Goal: Navigation & Orientation: Find specific page/section

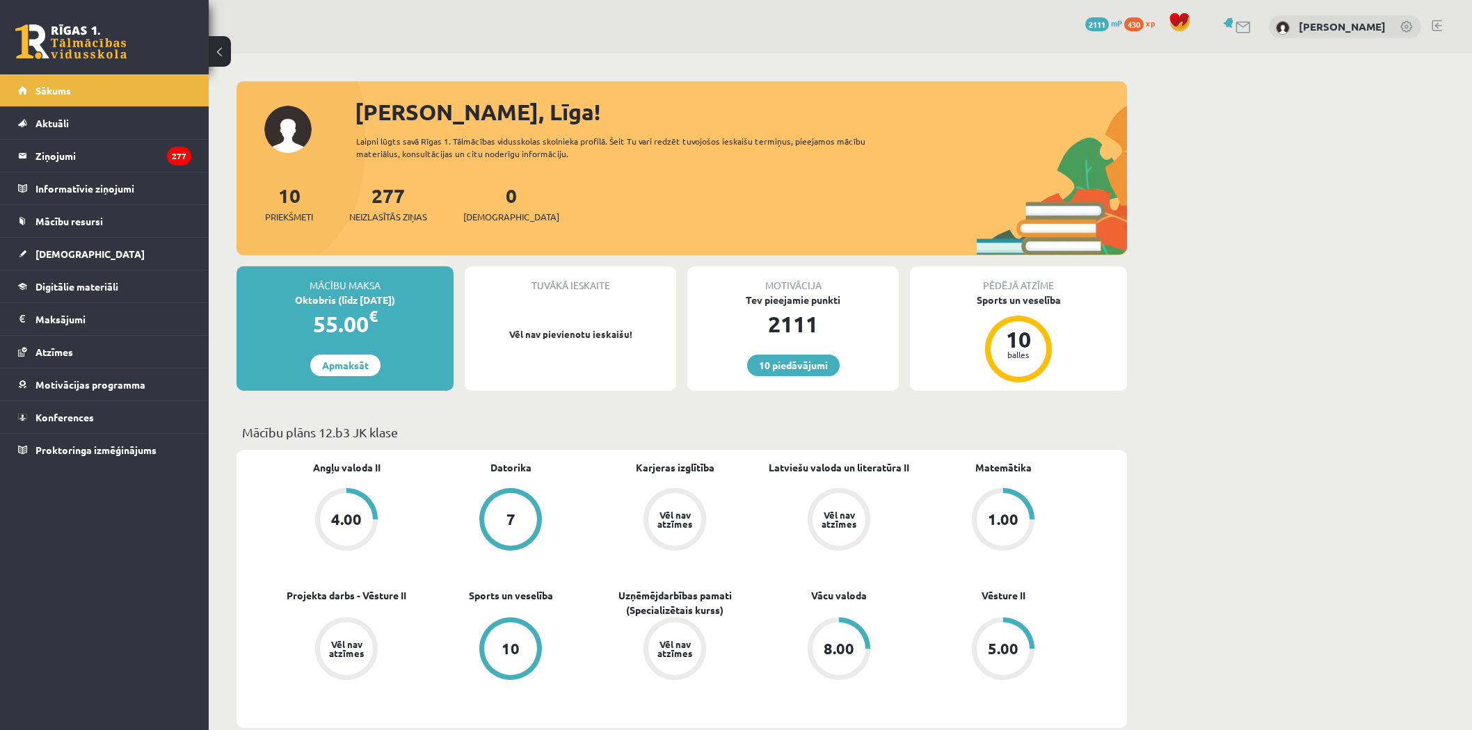
scroll to position [1082, 0]
drag, startPoint x: 738, startPoint y: 297, endPoint x: 903, endPoint y: 295, distance: 164.9
click at [903, 295] on div "Motivācija Tev pieejamie punkti 2111 10 piedāvājumi" at bounding box center [793, 328] width 223 height 124
click at [901, 295] on div "Motivācija Tev pieejamie punkti 2111 10 piedāvājumi" at bounding box center [793, 328] width 223 height 124
click at [844, 296] on div "Tev pieejamie punkti" at bounding box center [792, 300] width 211 height 15
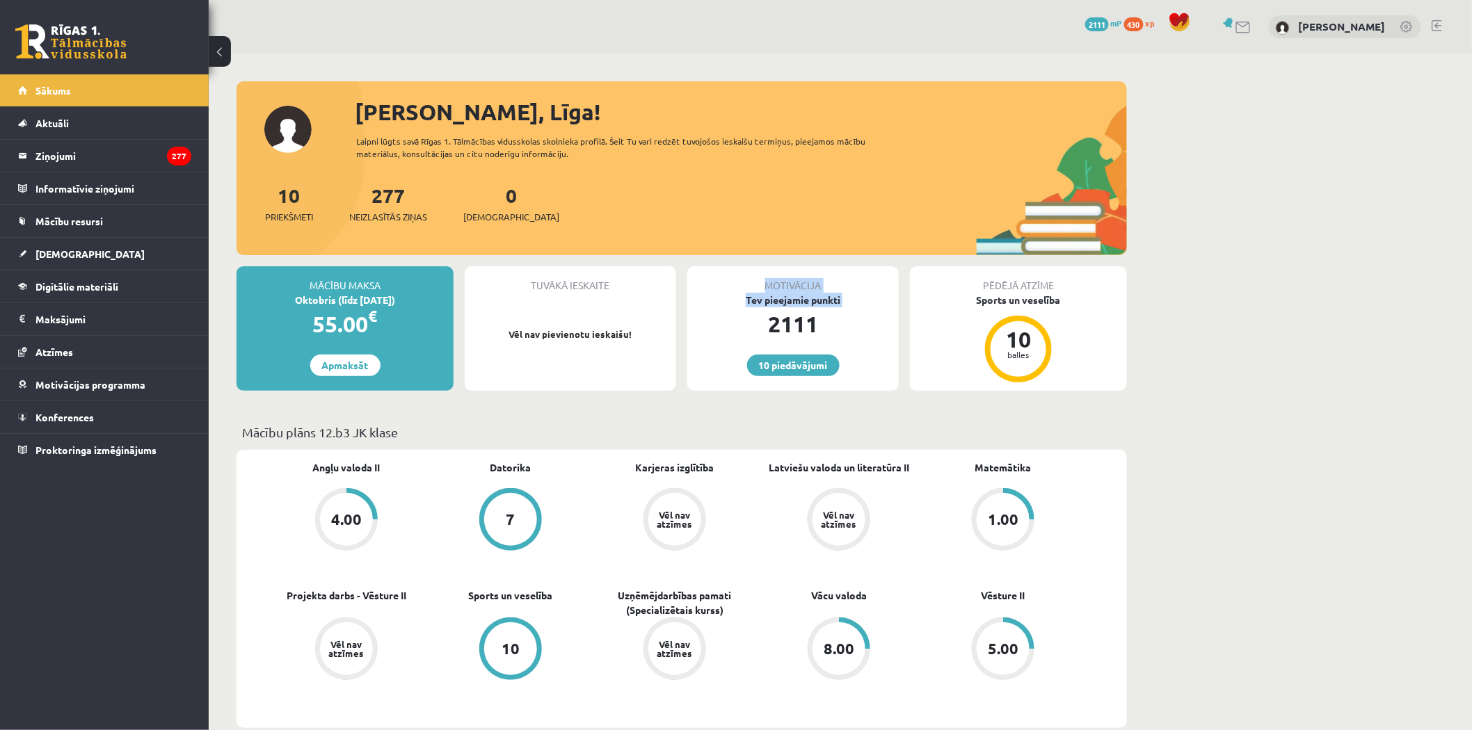
drag, startPoint x: 844, startPoint y: 296, endPoint x: 651, endPoint y: 300, distance: 193.4
click at [651, 300] on div "Mācību maksa Oktobris (līdz 15.10.25) 55.00 € Apmaksāt Tuvākā ieskaite Vēl nav …" at bounding box center [681, 334] width 890 height 136
click at [763, 293] on div "Tev pieejamie punkti" at bounding box center [792, 300] width 211 height 15
click at [745, 294] on div "Tev pieejamie punkti" at bounding box center [792, 300] width 211 height 15
click at [807, 363] on link "10 piedāvājumi" at bounding box center [793, 366] width 93 height 22
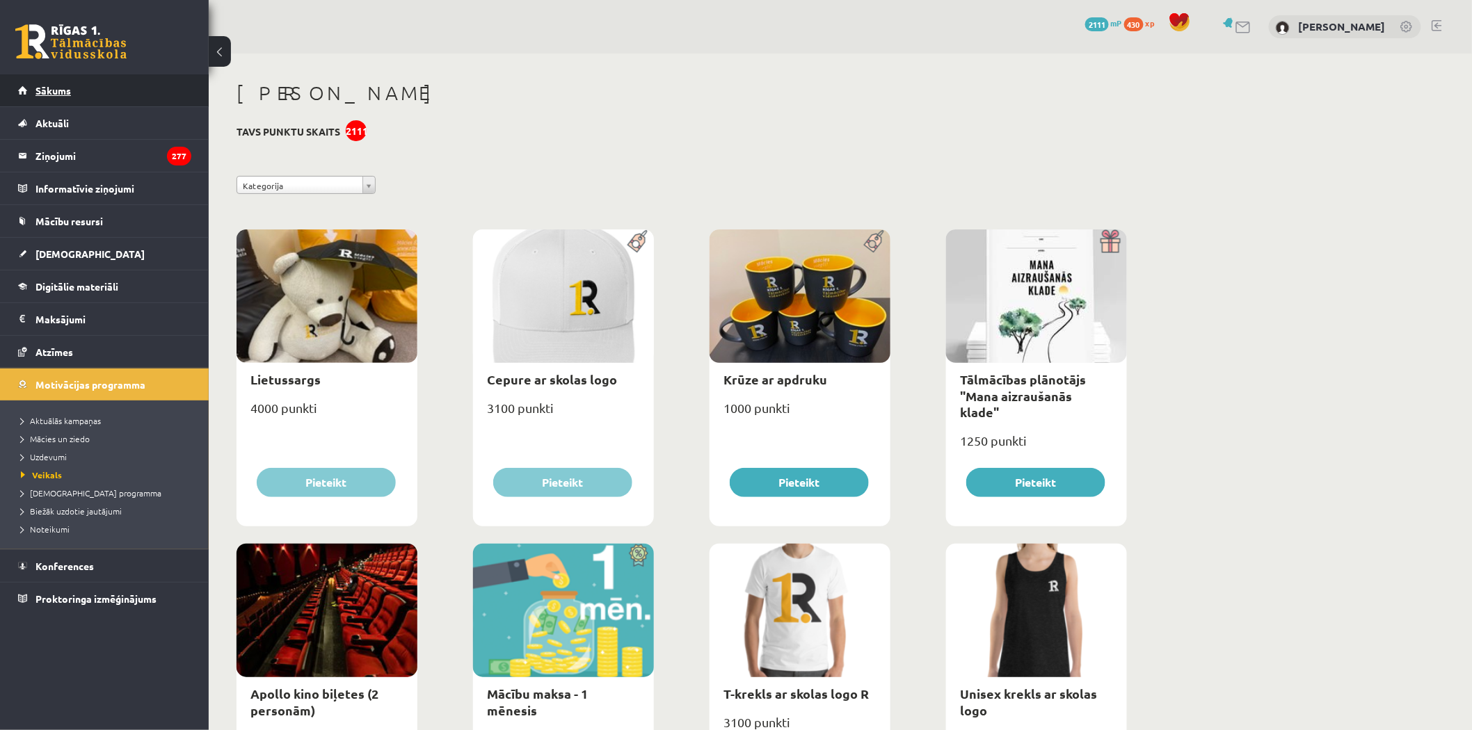
click at [120, 86] on link "Sākums" at bounding box center [104, 90] width 173 height 32
